Goal: Task Accomplishment & Management: Complete application form

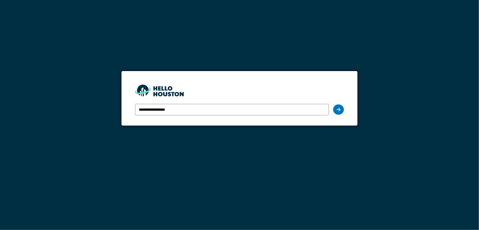
drag, startPoint x: 186, startPoint y: 113, endPoint x: 123, endPoint y: 110, distance: 62.3
click at [123, 110] on form "**********" at bounding box center [240, 98] width 236 height 54
type input "**********"
click at [337, 106] on div at bounding box center [338, 109] width 11 height 10
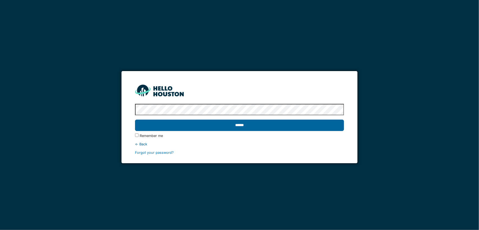
click at [239, 126] on input "******" at bounding box center [239, 124] width 209 height 11
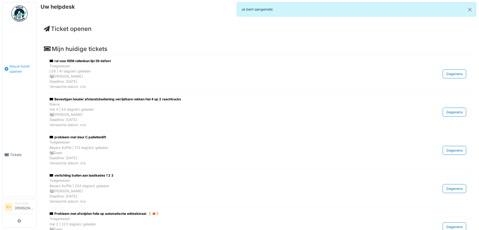
click at [23, 64] on span "Nieuw ticket openen" at bounding box center [21, 69] width 25 height 10
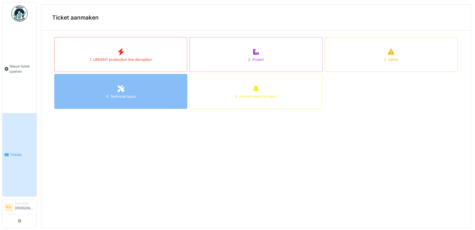
click at [117, 92] on div at bounding box center [121, 89] width 8 height 10
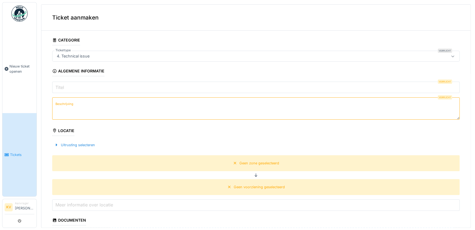
click at [451, 57] on icon at bounding box center [453, 56] width 4 height 4
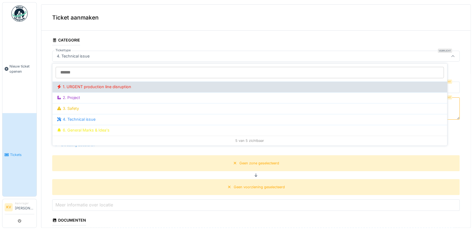
click at [86, 86] on div "1. URGENT production line disruption" at bounding box center [250, 87] width 386 height 6
type input "***"
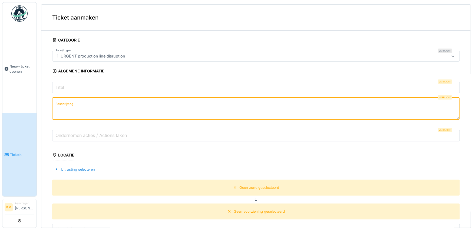
click at [73, 87] on input "Titel" at bounding box center [256, 86] width 408 height 11
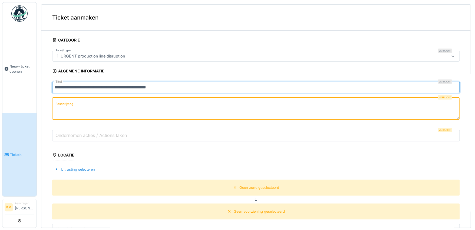
type input "**********"
click at [69, 104] on label "Beschrijving" at bounding box center [64, 103] width 20 height 7
click at [69, 104] on textarea "Beschrijving" at bounding box center [256, 108] width 408 height 22
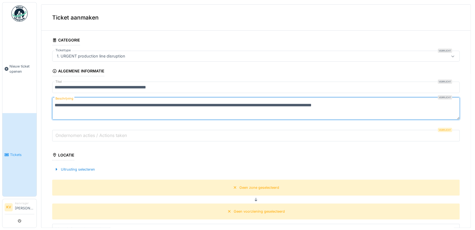
type textarea "**********"
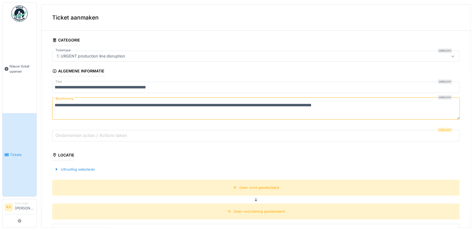
click at [89, 135] on label "Ondernomen acties / Actions taken" at bounding box center [91, 135] width 74 height 6
click at [89, 135] on input "Ondernomen acties / Actions taken" at bounding box center [256, 135] width 408 height 11
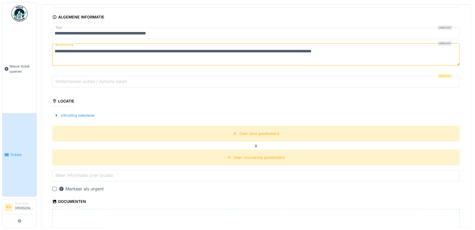
scroll to position [81, 0]
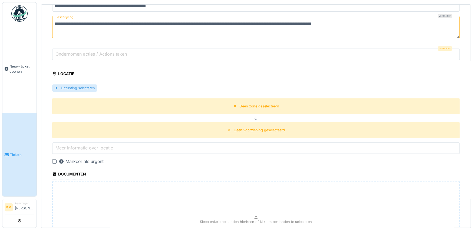
click at [69, 88] on div "Uitrusting selecteren" at bounding box center [74, 87] width 45 height 7
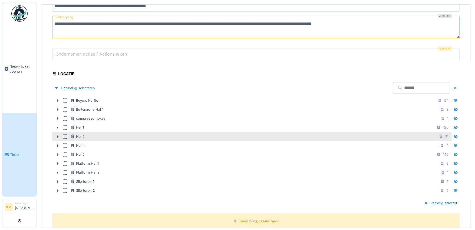
click at [65, 134] on div at bounding box center [65, 136] width 4 height 4
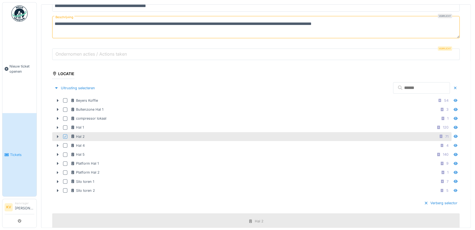
click at [58, 135] on icon at bounding box center [58, 137] width 4 height 4
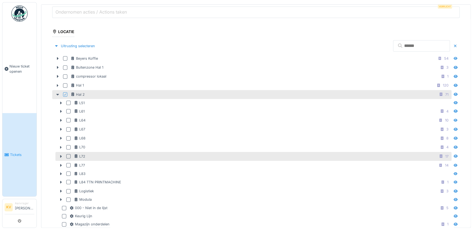
scroll to position [135, 0]
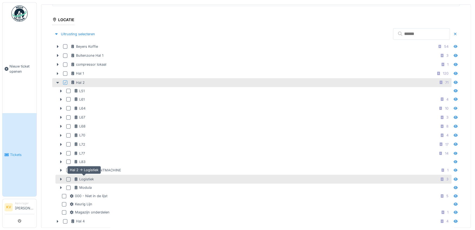
click at [85, 176] on div "Logistiek" at bounding box center [84, 178] width 20 height 5
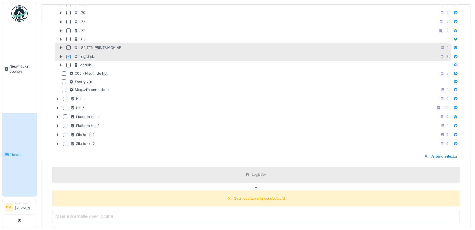
scroll to position [270, 0]
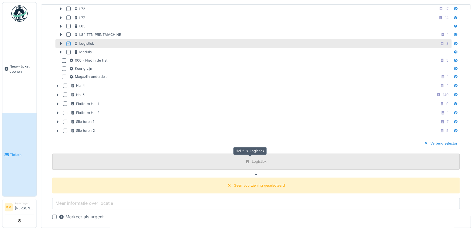
click at [252, 159] on div "Logistiek" at bounding box center [259, 161] width 15 height 5
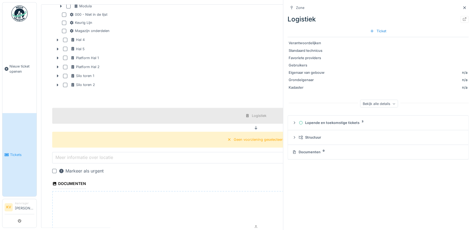
scroll to position [325, 0]
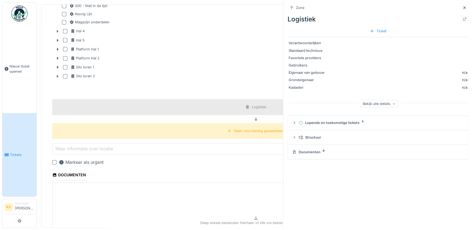
click at [67, 147] on label "Meer informatie over locatie" at bounding box center [84, 148] width 60 height 6
click at [67, 147] on input "Meer informatie over locatie" at bounding box center [256, 148] width 408 height 11
type input "*"
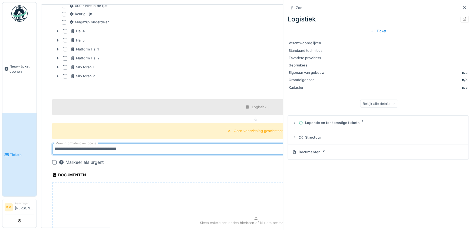
type input "**********"
click at [54, 160] on div at bounding box center [54, 162] width 4 height 4
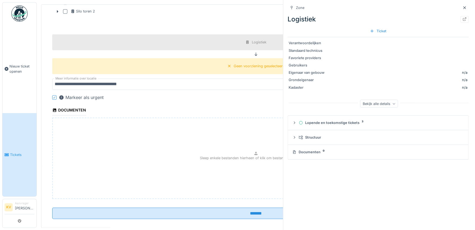
scroll to position [394, 0]
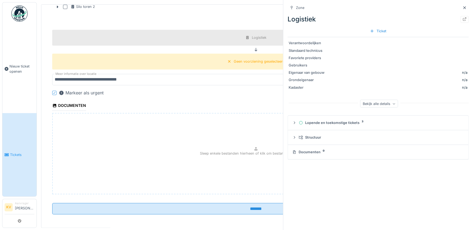
click at [249, 150] on p "Sleep enkele bestanden hierheen of klik om bestanden te selecteren" at bounding box center [256, 152] width 112 height 5
type input "**********"
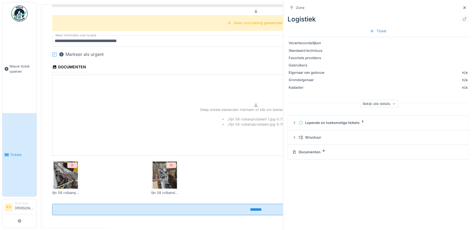
scroll to position [433, 0]
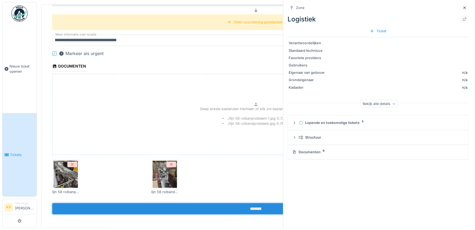
click at [247, 206] on input "*******" at bounding box center [256, 208] width 408 height 11
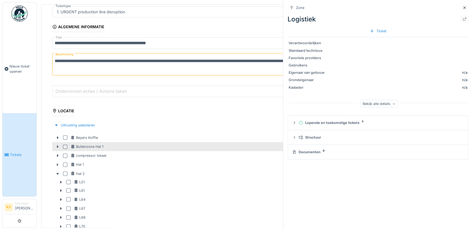
scroll to position [44, 0]
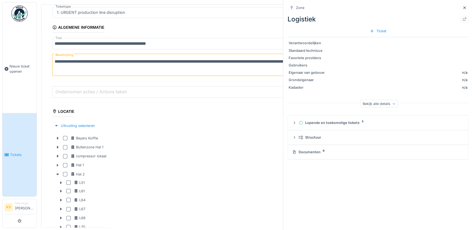
click at [83, 89] on label "Ondernomen acties / Actions taken" at bounding box center [91, 91] width 74 height 6
click at [83, 89] on input "Ondernomen acties / Actions taken" at bounding box center [256, 91] width 408 height 11
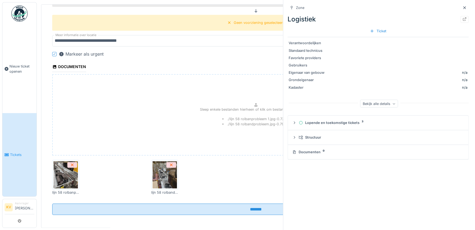
scroll to position [433, 0]
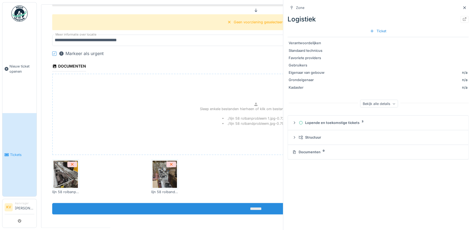
type input "**********"
click at [248, 208] on input "*******" at bounding box center [256, 208] width 408 height 11
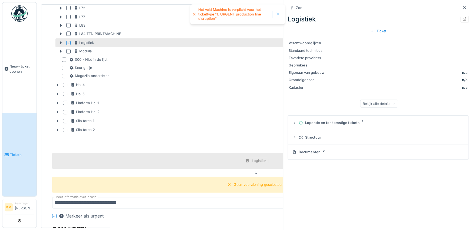
scroll to position [271, 0]
click at [243, 183] on div "Geen voorziening geselecteerd" at bounding box center [259, 184] width 51 height 5
click at [255, 171] on icon at bounding box center [256, 173] width 3 height 4
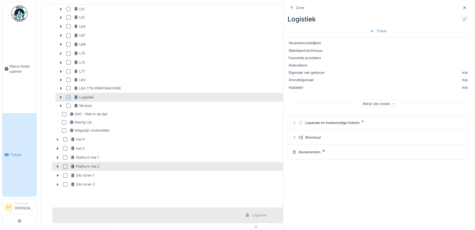
scroll to position [190, 0]
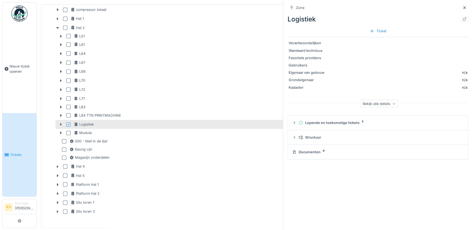
click at [60, 122] on icon at bounding box center [61, 124] width 4 height 4
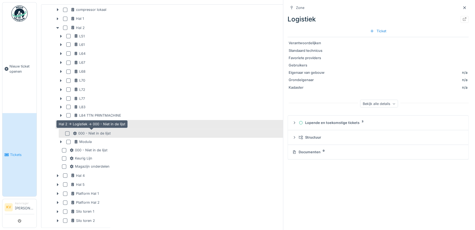
click at [95, 132] on div "000 - Niet in de lijst" at bounding box center [92, 133] width 38 height 5
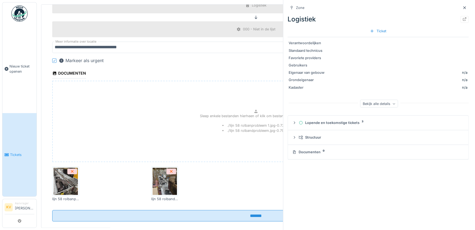
scroll to position [443, 0]
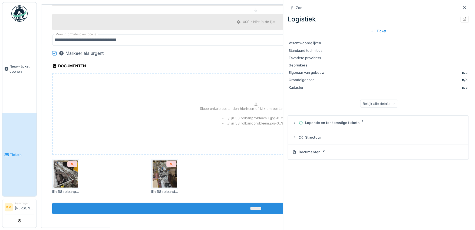
click at [247, 205] on input "*******" at bounding box center [256, 207] width 408 height 11
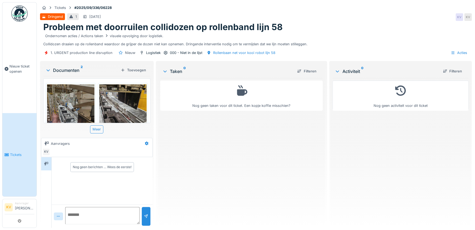
click at [141, 26] on h1 "Probleem met doorruilen collidozen op rollenband lijn 58" at bounding box center [163, 27] width 240 height 10
click at [53, 14] on div "Dringend" at bounding box center [55, 16] width 15 height 5
click at [185, 22] on h1 "Probleem met doorruilen collidozen op rollenband lijn 58" at bounding box center [163, 27] width 240 height 10
click at [186, 22] on h1 "Probleem met doorruilen collidozen op rollenband lijn 58" at bounding box center [163, 27] width 240 height 10
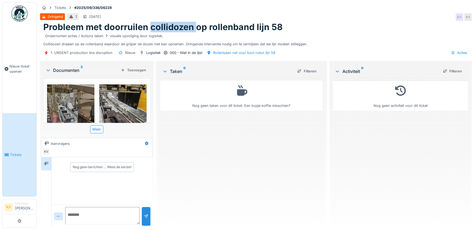
click at [186, 22] on h1 "Probleem met doorruilen collidozen op rollenband lijn 58" at bounding box center [163, 27] width 240 height 10
click at [131, 25] on h1 "Probleem met doorruilen collidozen op rollenband lijn 58" at bounding box center [163, 27] width 240 height 10
click at [129, 24] on h1 "Probleem met doorruilen collidozen op rollenband lijn 58" at bounding box center [163, 27] width 240 height 10
drag, startPoint x: 147, startPoint y: 12, endPoint x: 209, endPoint y: 148, distance: 149.6
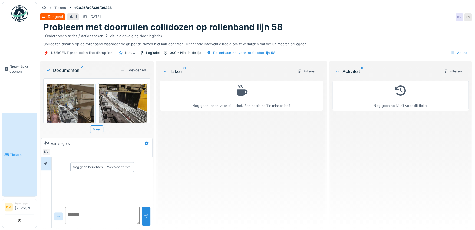
click at [209, 148] on div "Nog geen taken voor dit ticket. Een kopje koffie misschien?" at bounding box center [241, 150] width 163 height 145
click at [129, 22] on h1 "Probleem met doorruilen collidozen op rollenband lijn 58" at bounding box center [163, 27] width 240 height 10
click at [127, 22] on h1 "Probleem met doorruilen collidozen op rollenband lijn 58" at bounding box center [163, 27] width 240 height 10
click at [214, 128] on div "Nog geen taken voor dit ticket. Een kopje koffie misschien?" at bounding box center [241, 150] width 163 height 145
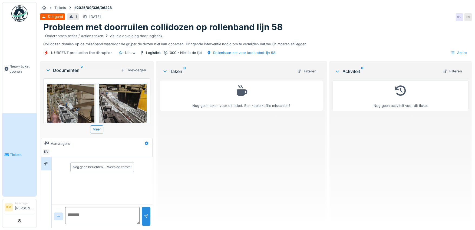
scroll to position [0, 0]
